Goal: Use online tool/utility

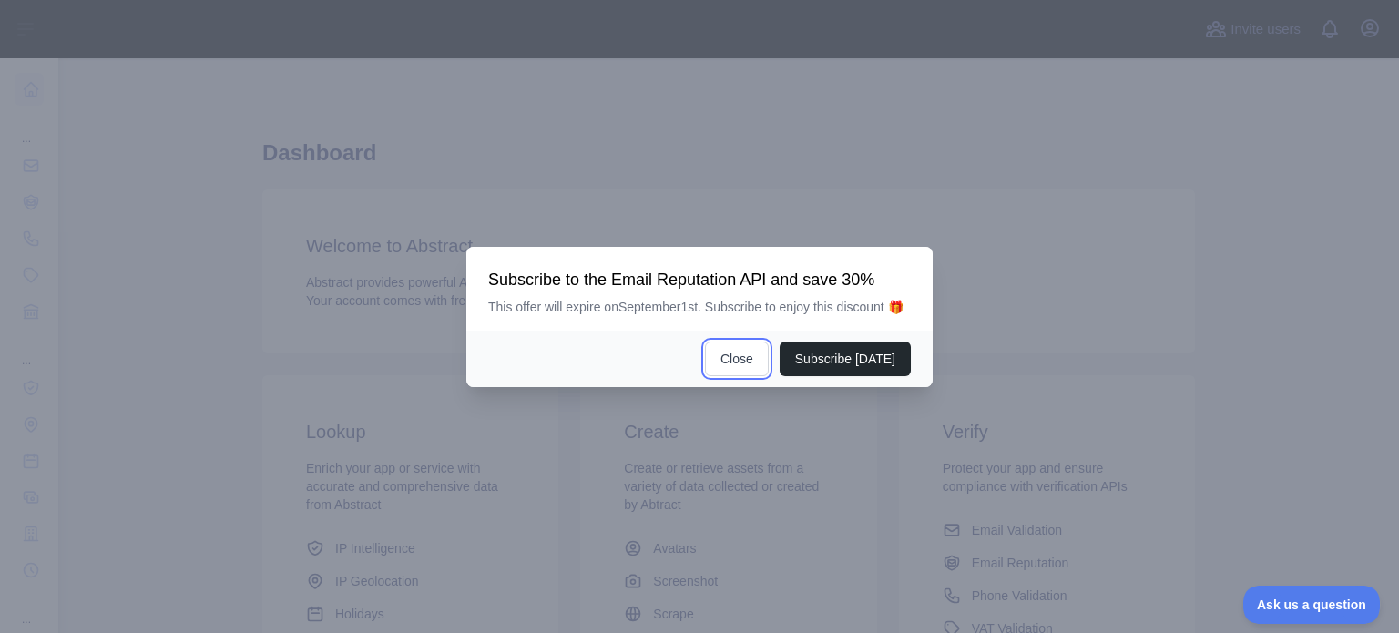
drag, startPoint x: 728, startPoint y: 362, endPoint x: 709, endPoint y: 352, distance: 20.4
click at [728, 362] on button "Close" at bounding box center [737, 359] width 64 height 35
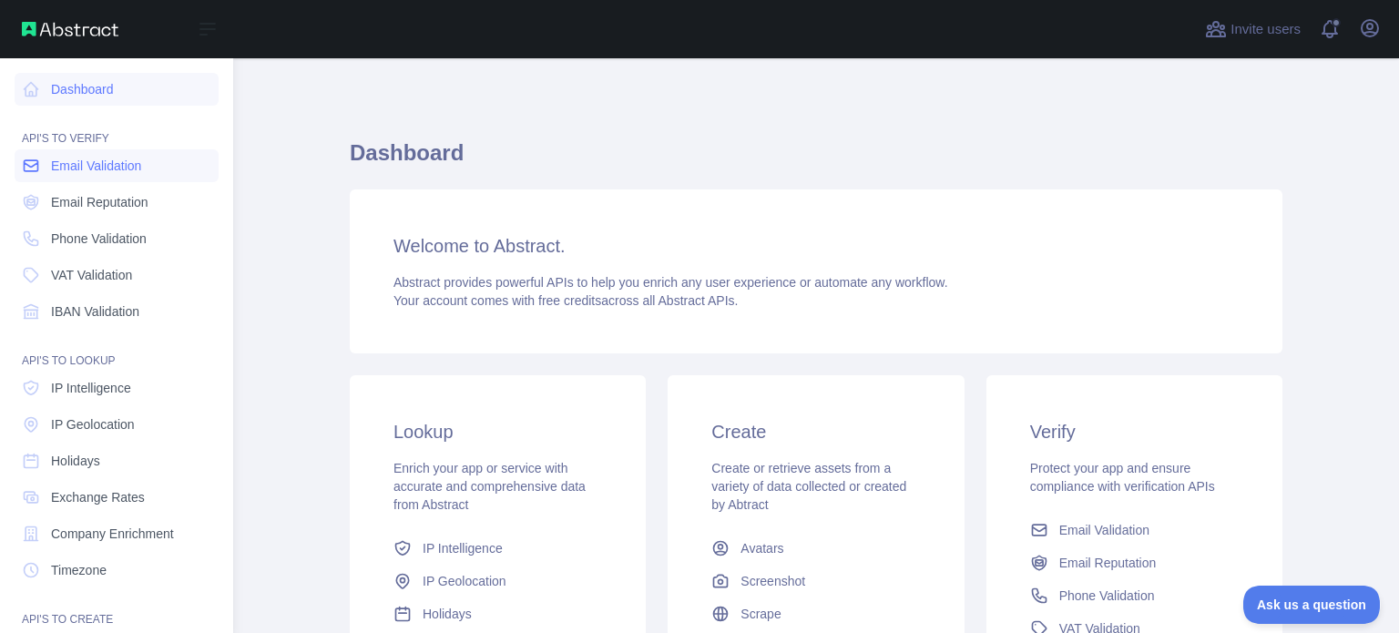
click at [73, 170] on span "Email Validation" at bounding box center [96, 166] width 90 height 18
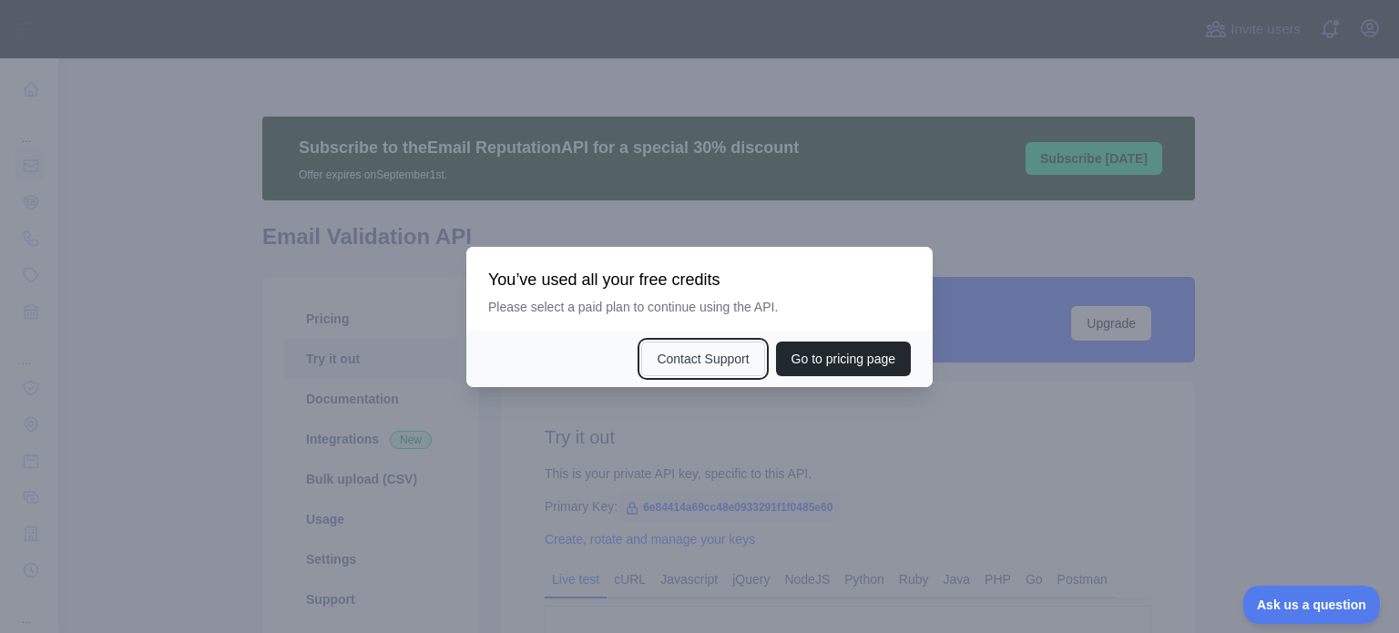
click at [719, 365] on button "Contact Support" at bounding box center [702, 359] width 123 height 35
click at [1050, 325] on div at bounding box center [699, 316] width 1399 height 633
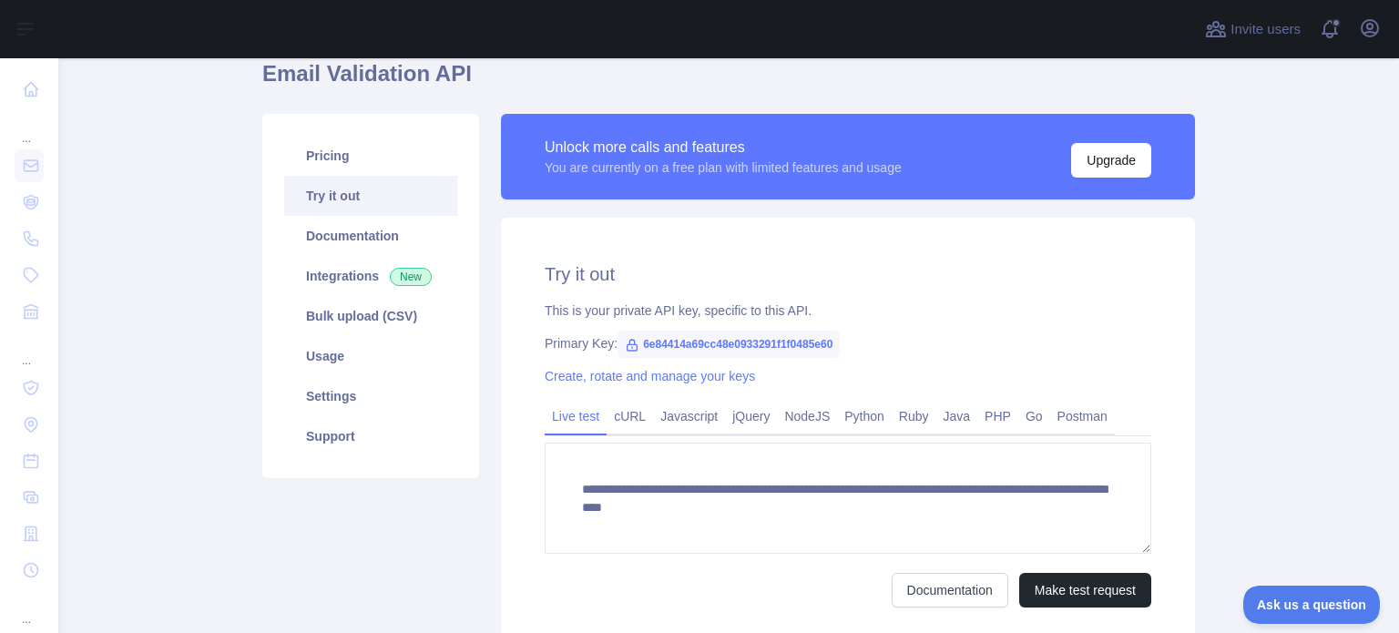
scroll to position [314, 0]
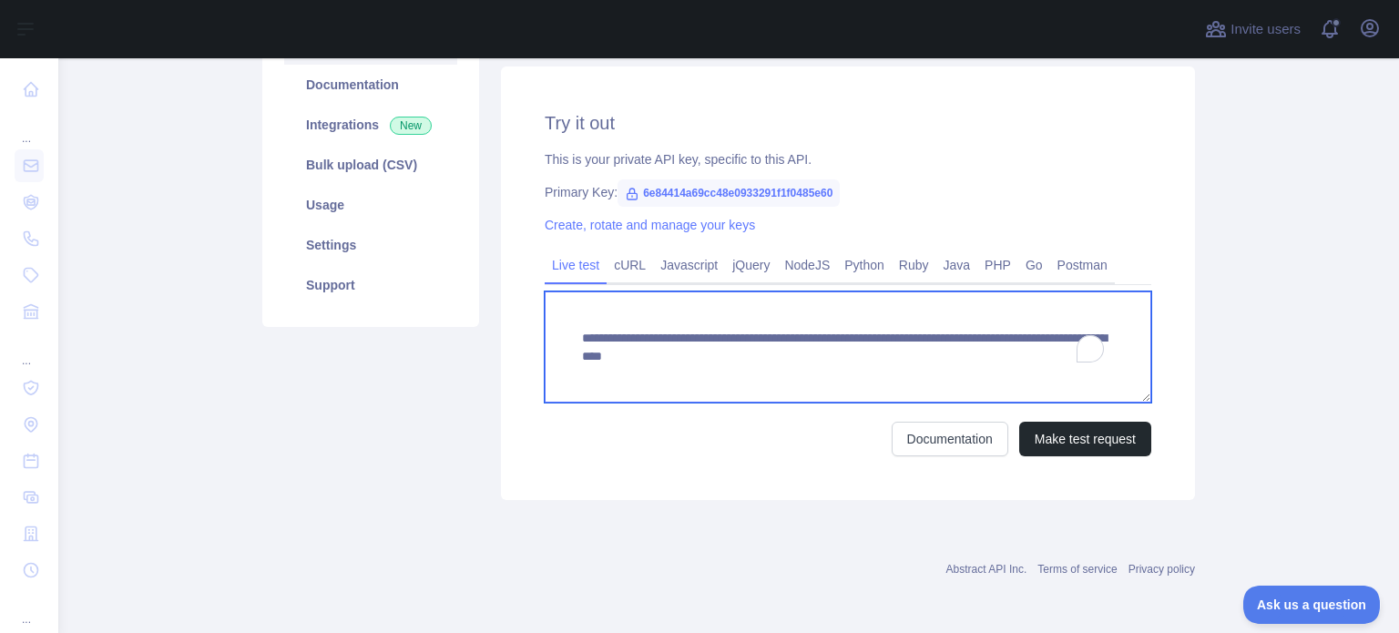
drag, startPoint x: 566, startPoint y: 336, endPoint x: 1169, endPoint y: 360, distance: 603.3
click at [1172, 360] on div "**********" at bounding box center [848, 282] width 694 height 433
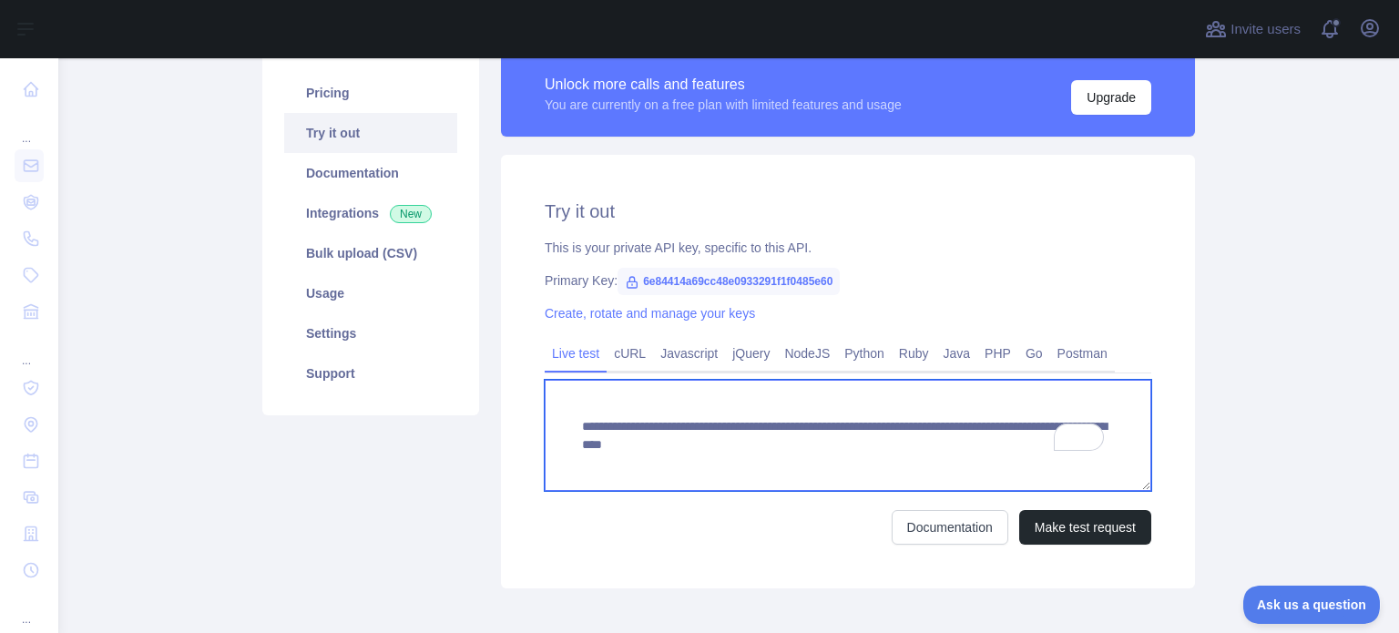
scroll to position [193, 0]
